Goal: Task Accomplishment & Management: Use online tool/utility

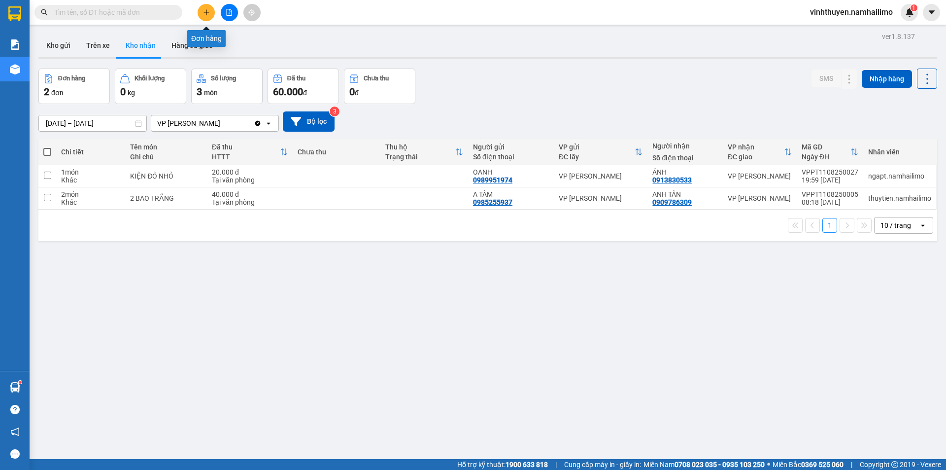
click at [210, 11] on button at bounding box center [206, 12] width 17 height 17
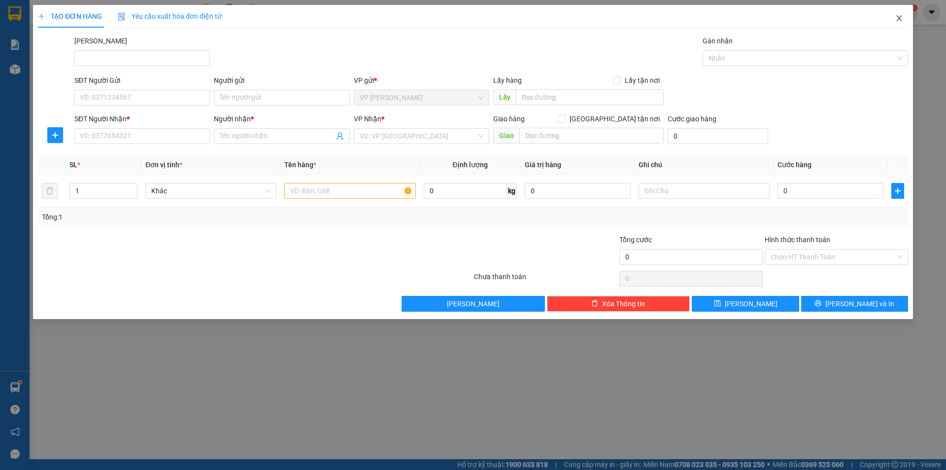
click at [900, 22] on icon "close" at bounding box center [900, 18] width 8 height 8
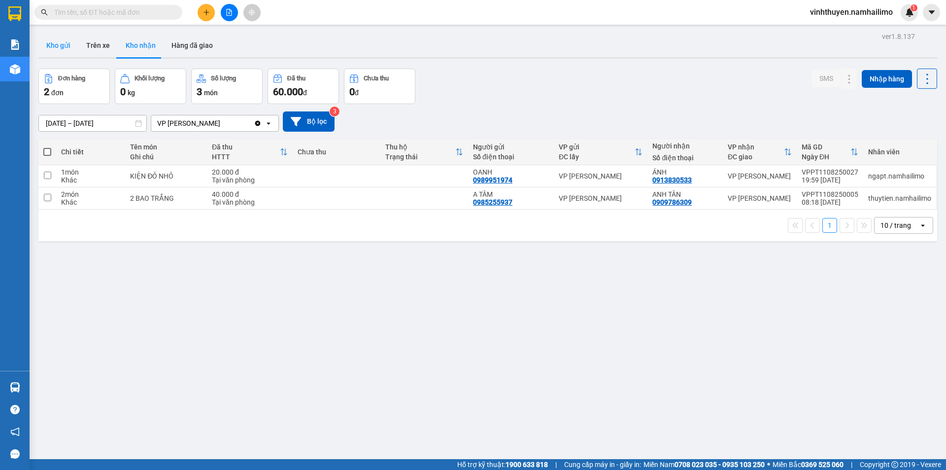
click at [59, 49] on button "Kho gửi" at bounding box center [58, 46] width 40 height 24
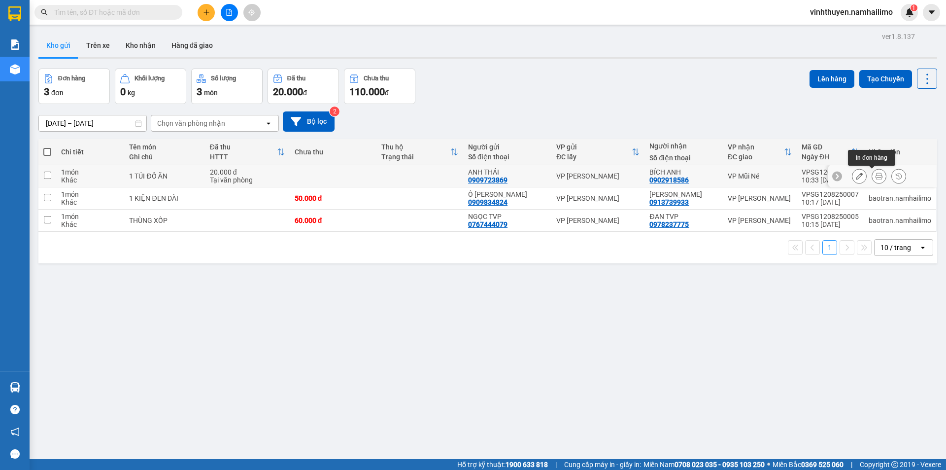
click at [876, 177] on icon at bounding box center [879, 175] width 7 height 7
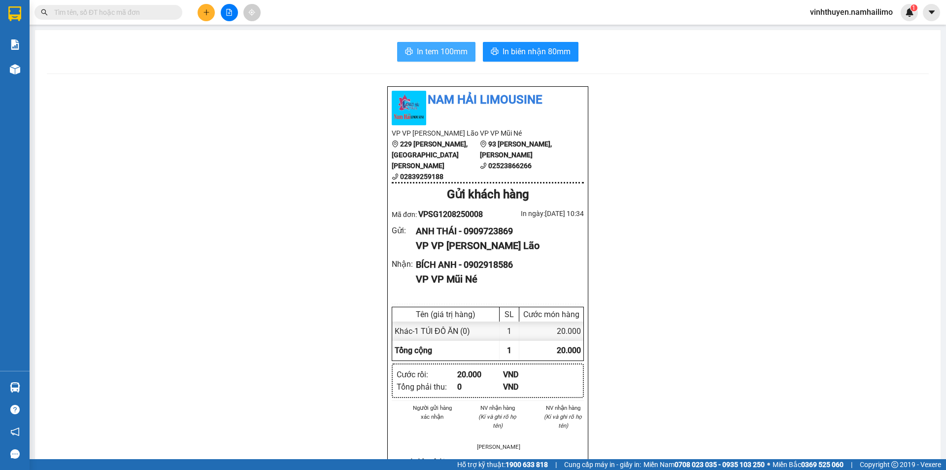
click at [459, 51] on span "In tem 100mm" at bounding box center [442, 51] width 51 height 12
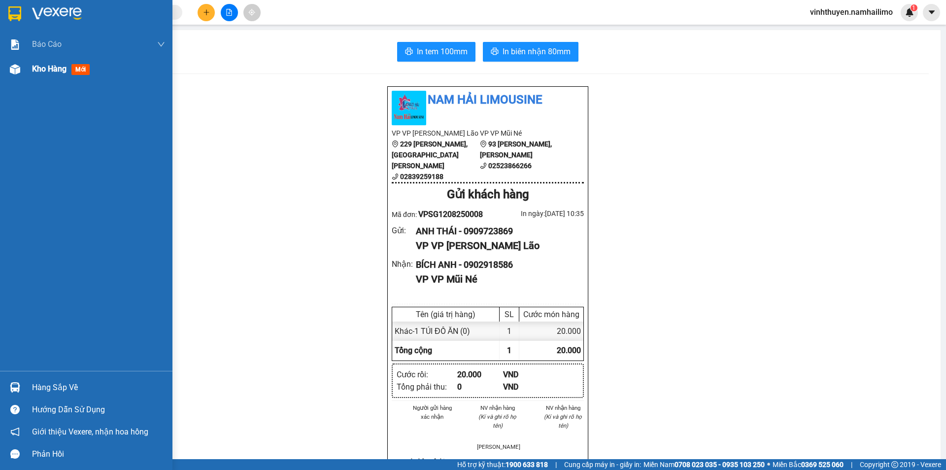
click at [41, 81] on div "Kho hàng mới" at bounding box center [98, 69] width 133 height 25
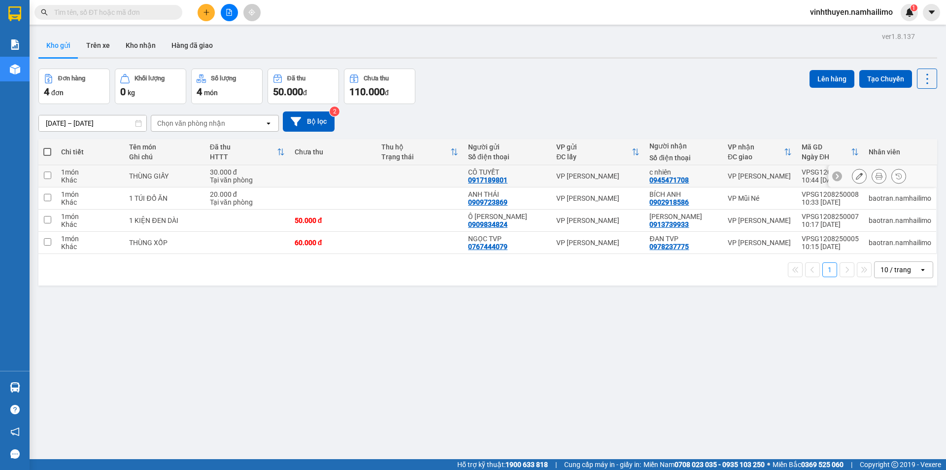
click at [876, 173] on icon at bounding box center [879, 175] width 7 height 7
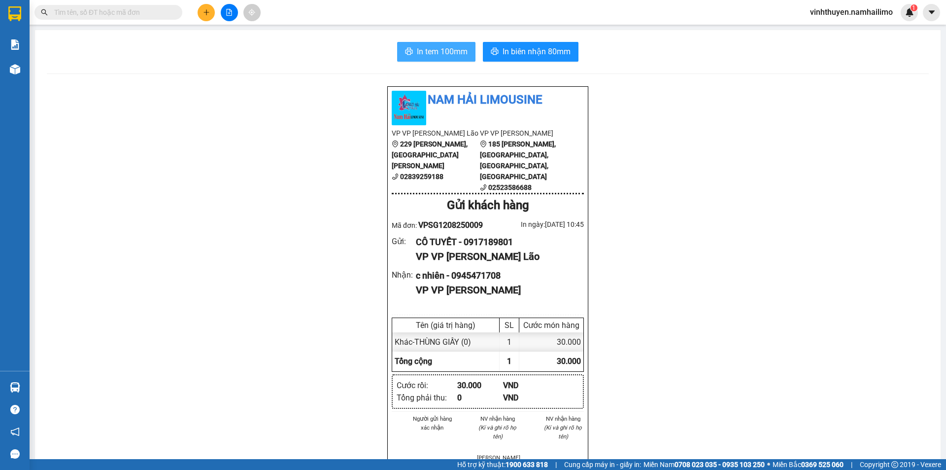
click at [458, 61] on button "In tem 100mm" at bounding box center [436, 52] width 78 height 20
